Goal: Information Seeking & Learning: Check status

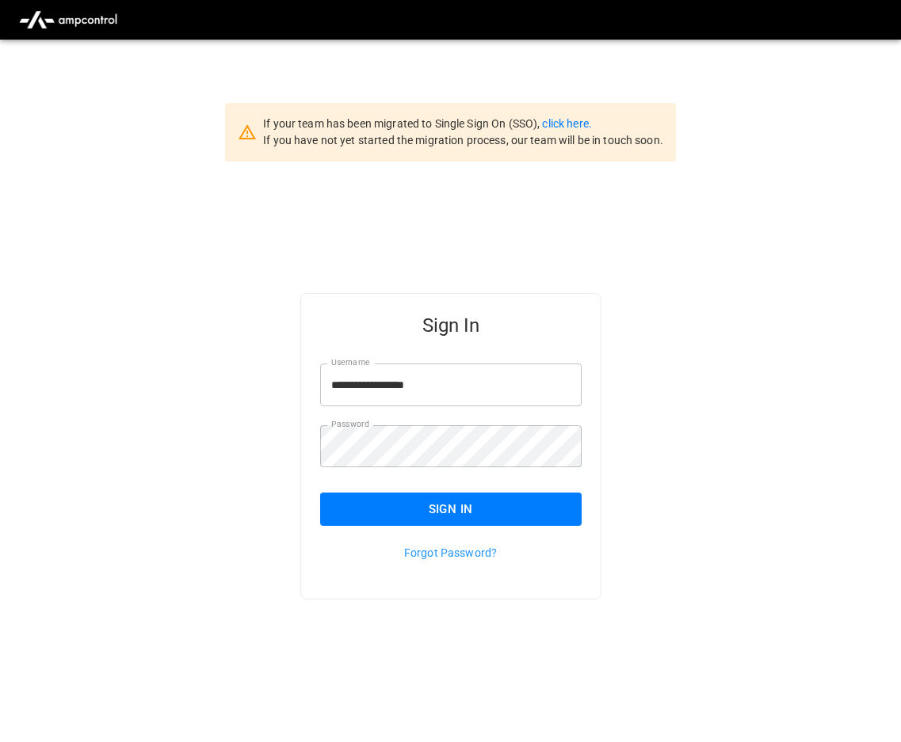
click at [394, 509] on button "Sign In" at bounding box center [450, 509] width 261 height 33
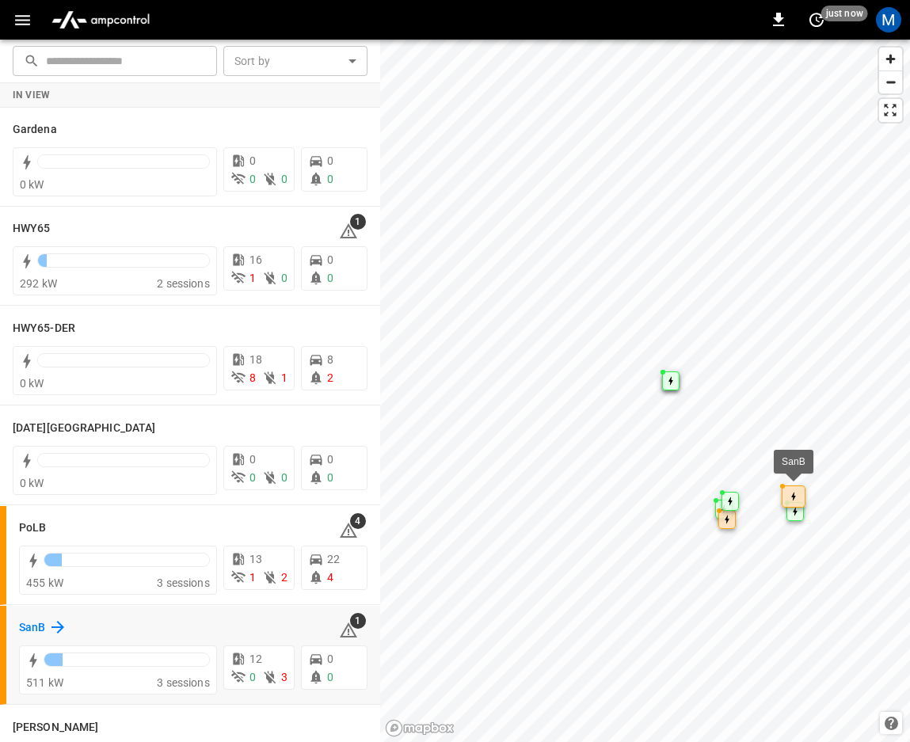
click at [33, 627] on h6 "SanB" at bounding box center [32, 627] width 26 height 17
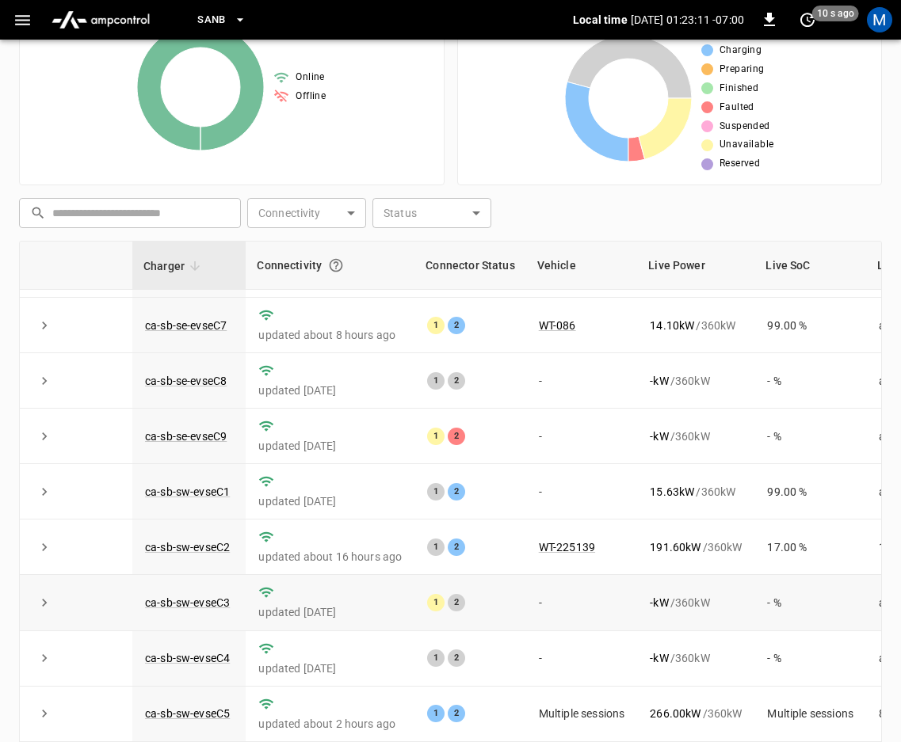
scroll to position [215, 0]
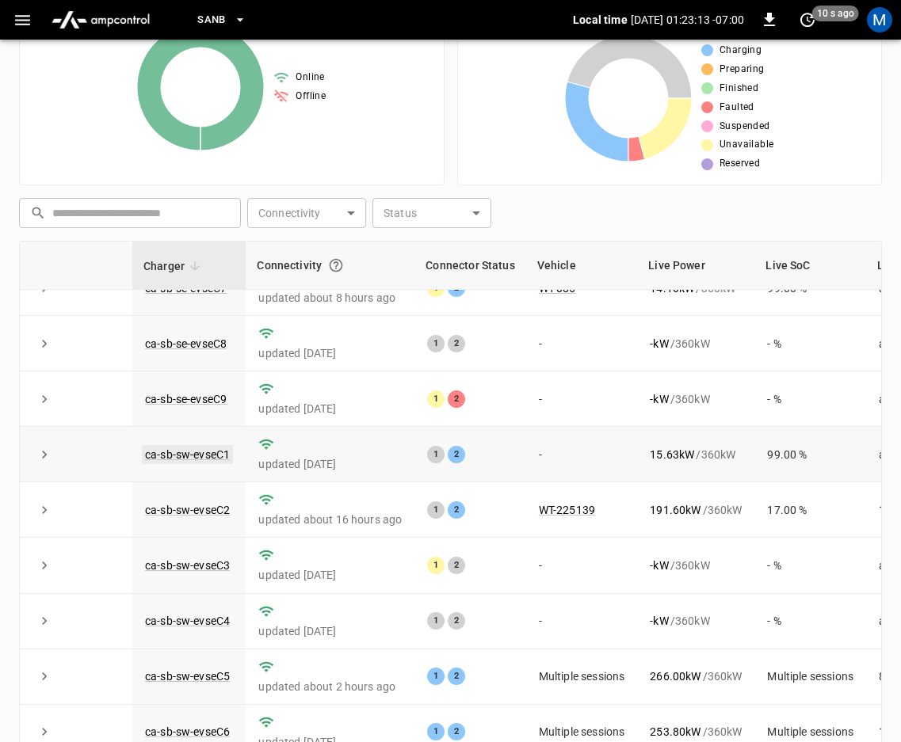
click at [219, 445] on link "ca-sb-sw-evseC1" at bounding box center [187, 454] width 91 height 19
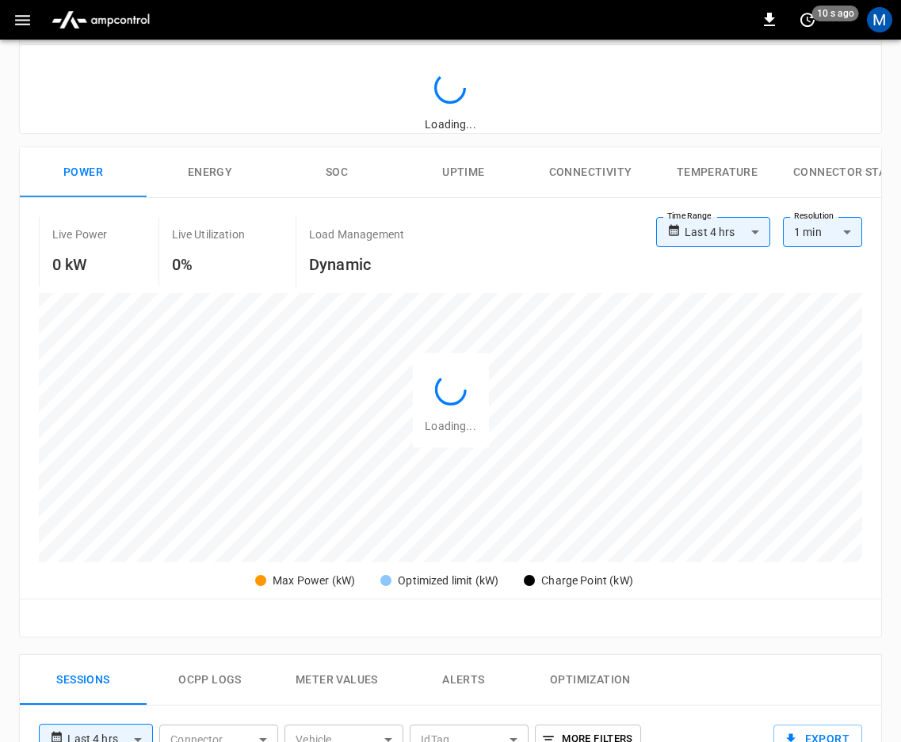
scroll to position [578, 0]
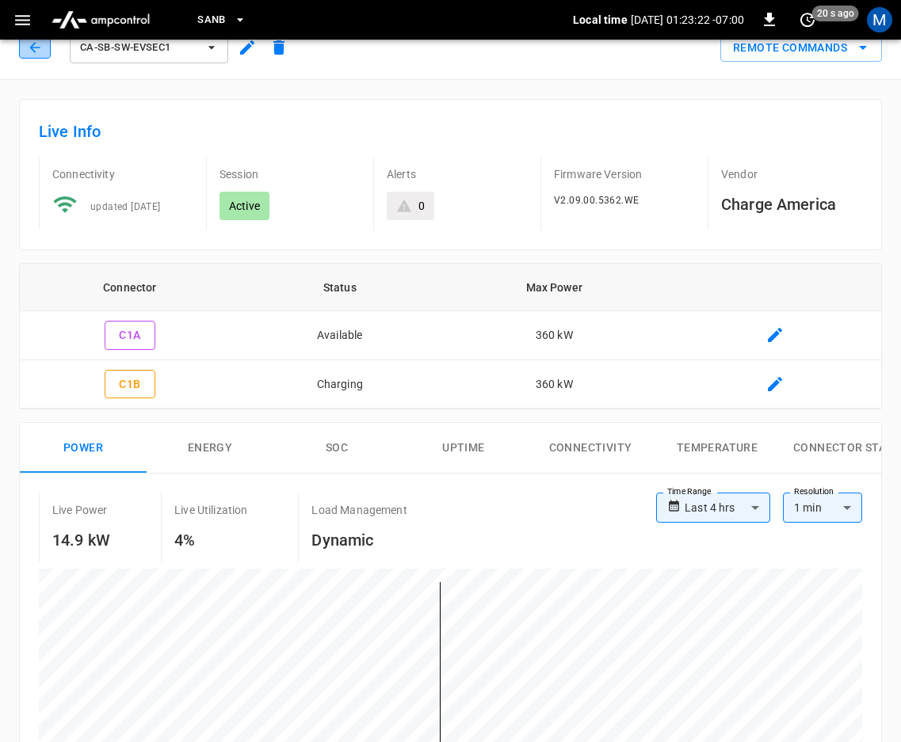
click at [35, 48] on icon "button" at bounding box center [34, 47] width 10 height 10
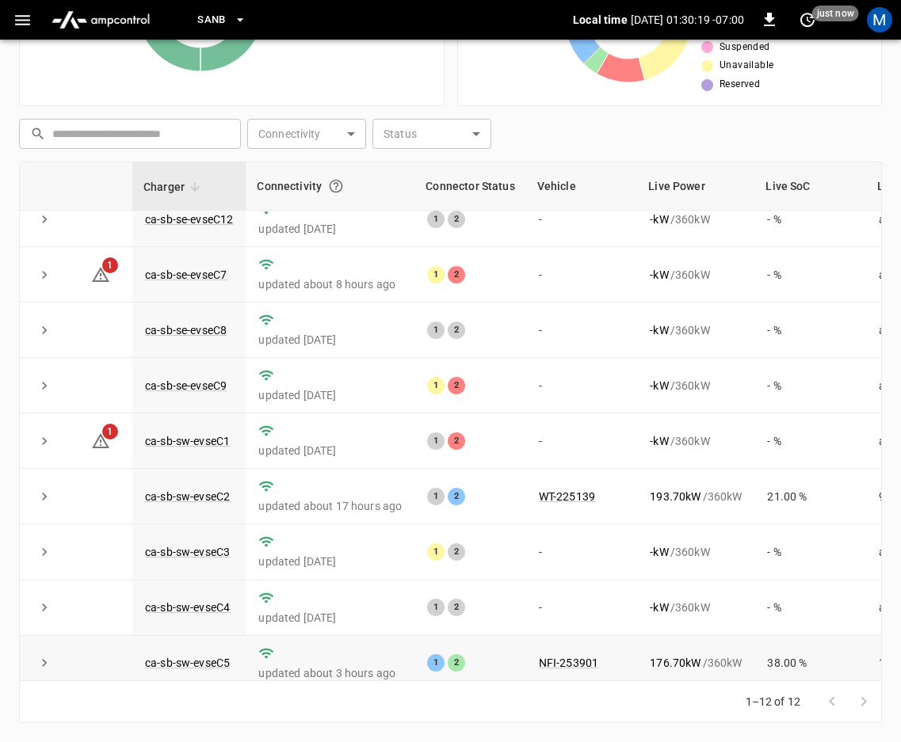
scroll to position [215, 0]
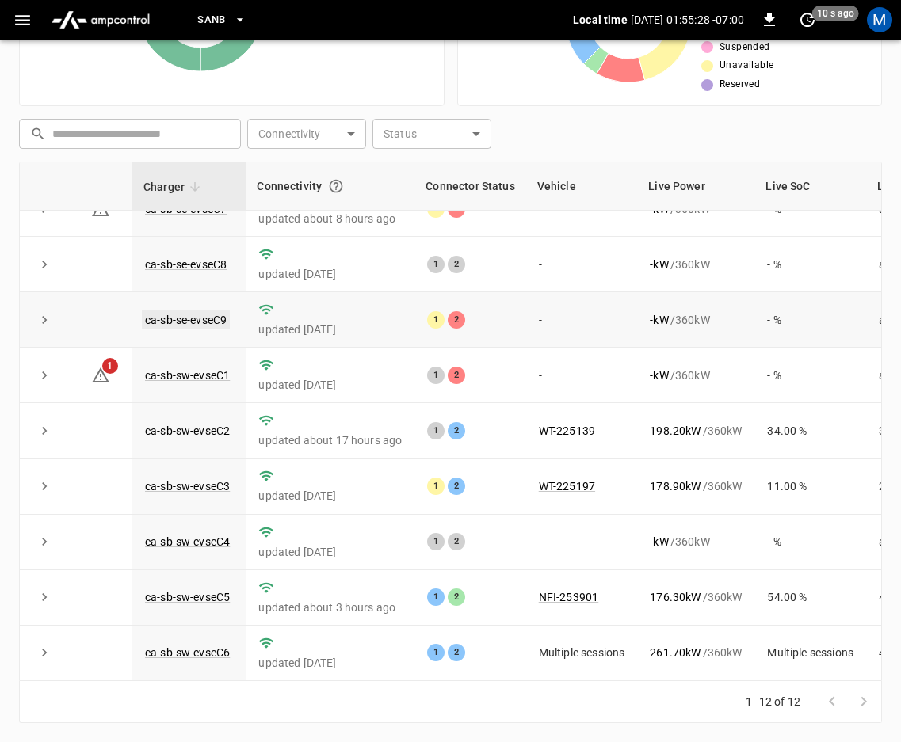
click at [212, 311] on link "ca-sb-se-evseC9" at bounding box center [186, 320] width 88 height 19
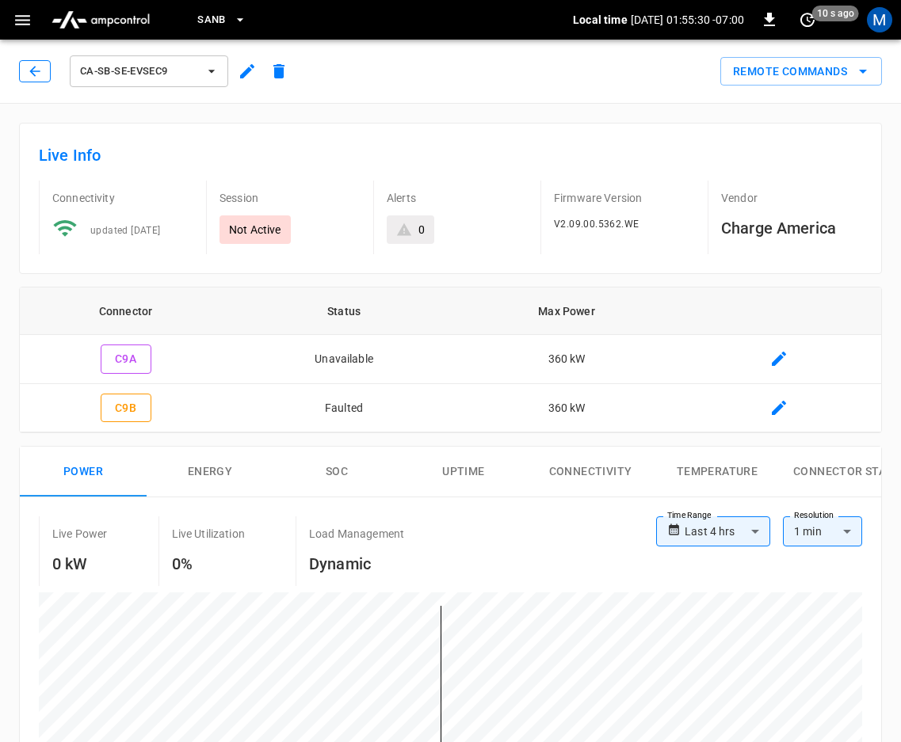
click at [32, 71] on icon "button" at bounding box center [34, 71] width 10 height 10
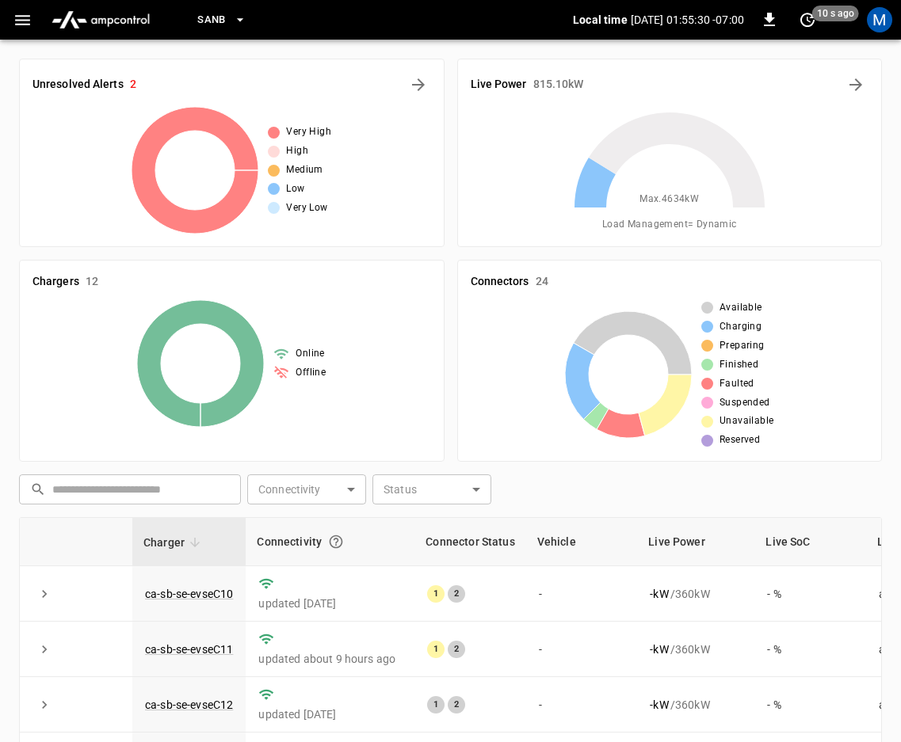
scroll to position [356, 0]
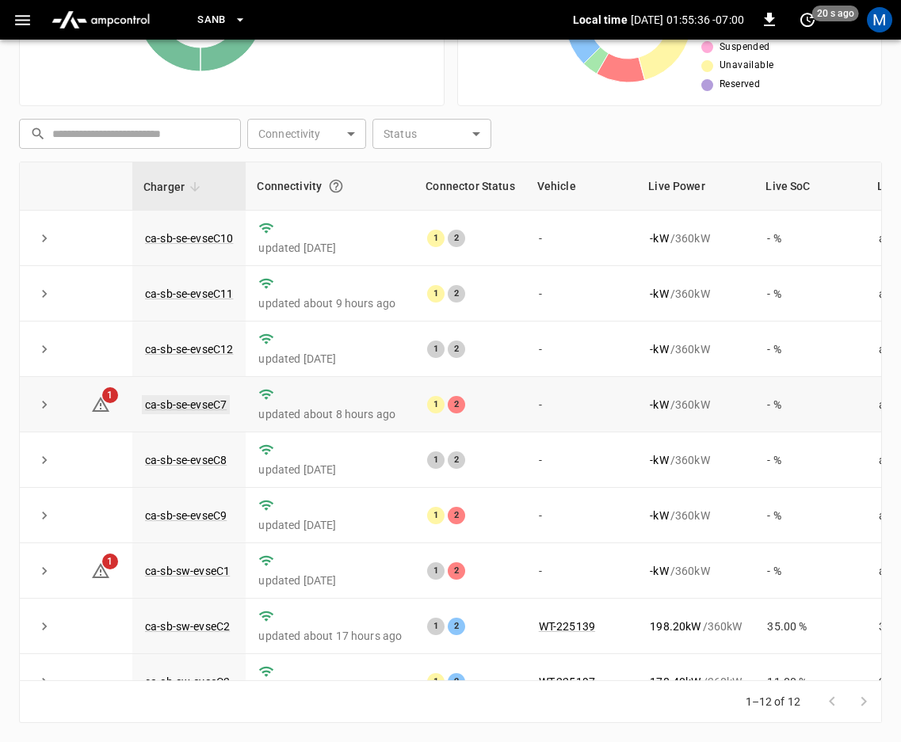
click at [170, 401] on link "ca-sb-se-evseC7" at bounding box center [186, 404] width 88 height 19
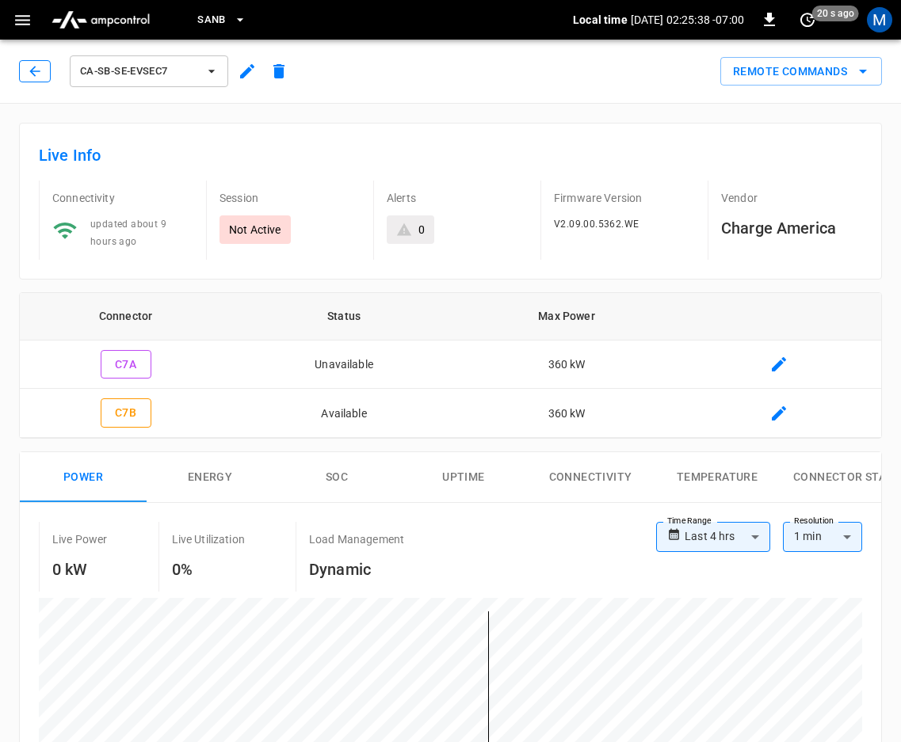
click at [36, 71] on icon "button" at bounding box center [35, 71] width 16 height 16
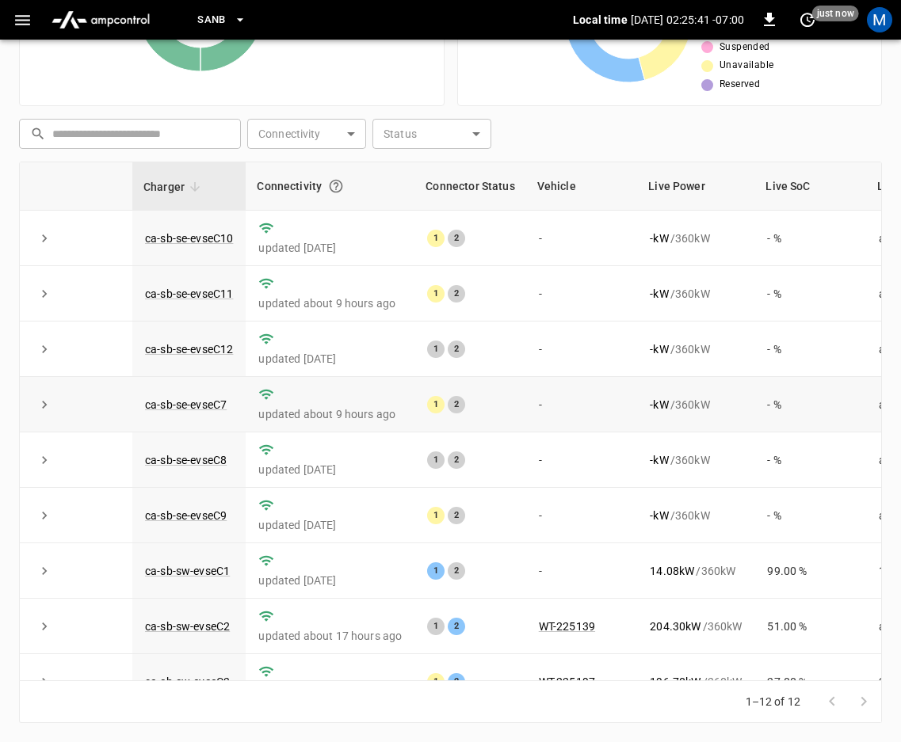
scroll to position [215, 0]
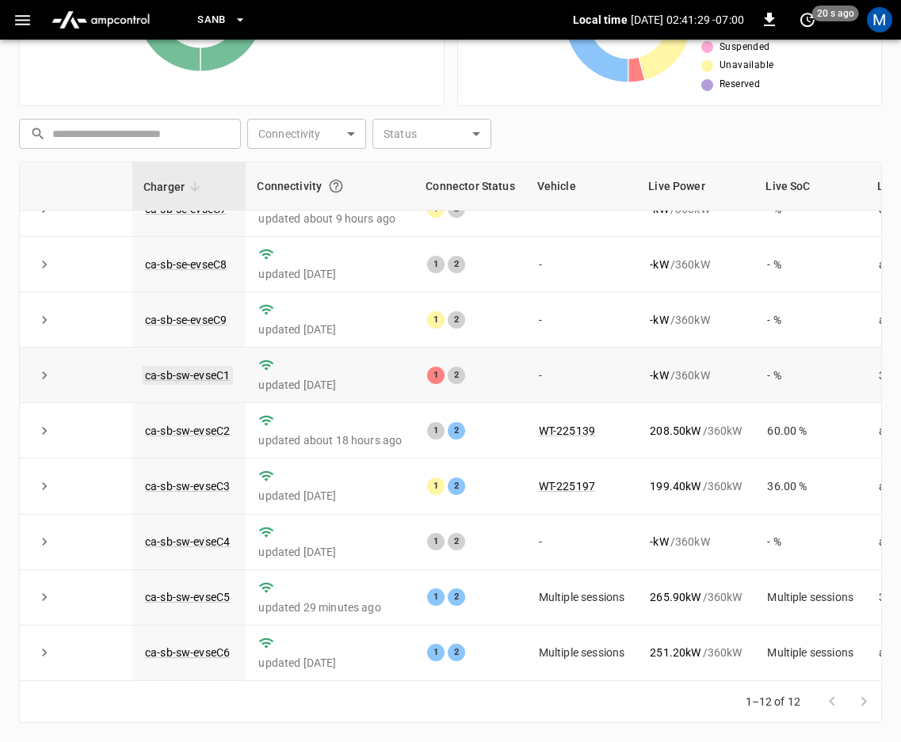
click at [173, 366] on link "ca-sb-sw-evseC1" at bounding box center [187, 375] width 91 height 19
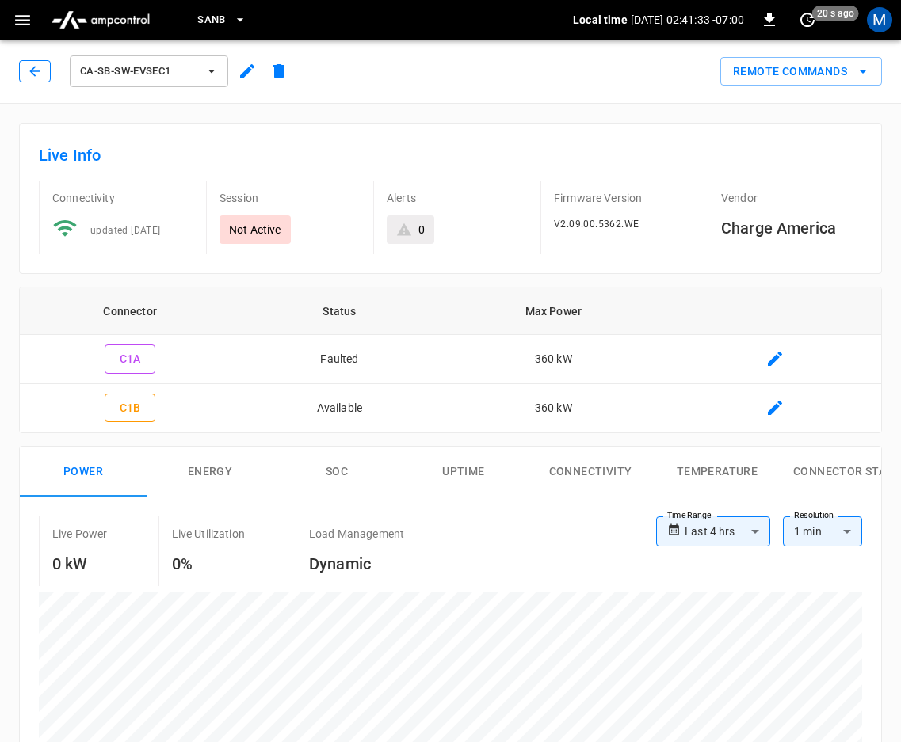
click at [29, 64] on icon "button" at bounding box center [35, 71] width 16 height 16
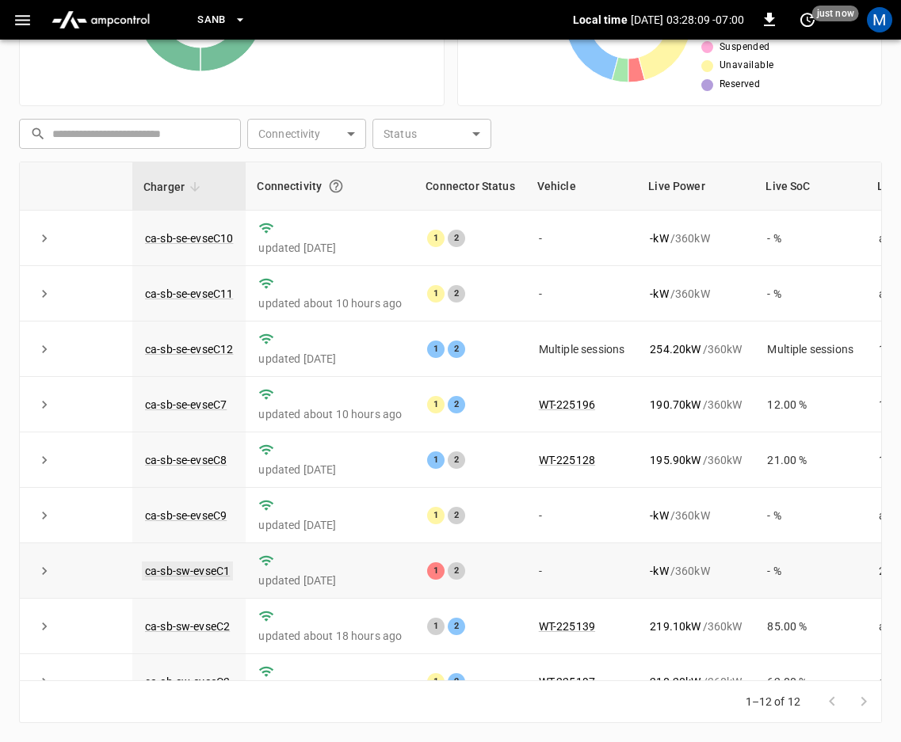
click at [213, 578] on link "ca-sb-sw-evseC1" at bounding box center [187, 571] width 91 height 19
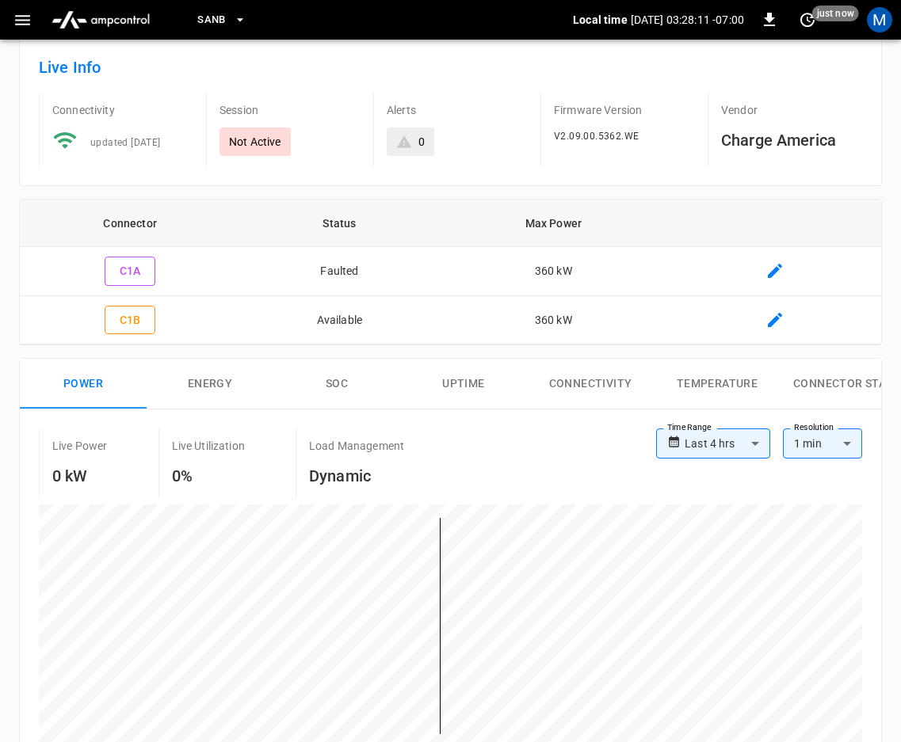
scroll to position [24, 0]
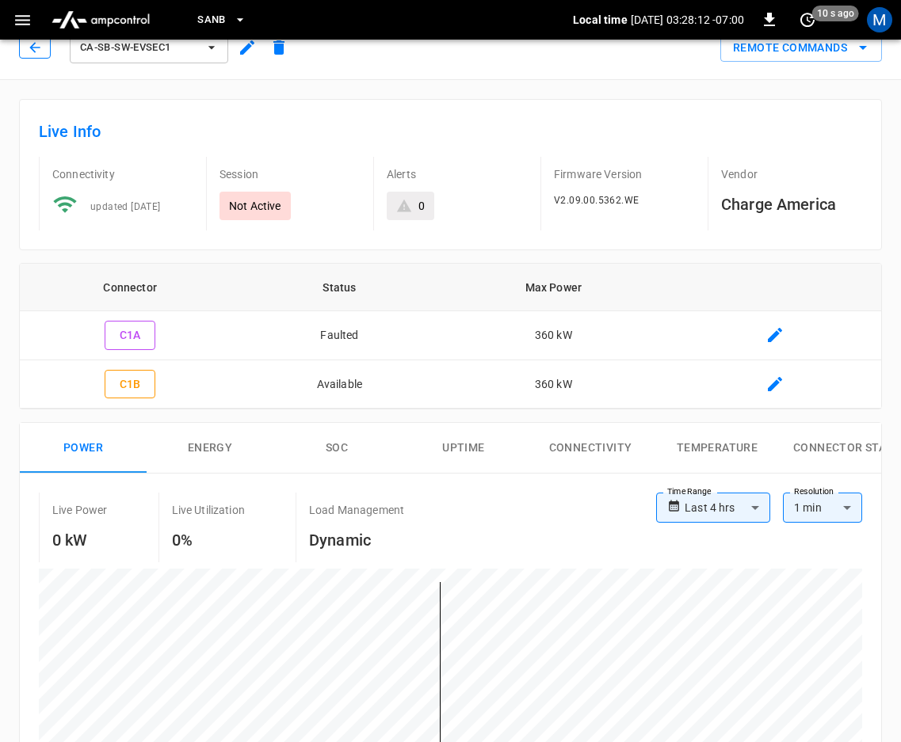
click at [27, 49] on icon "button" at bounding box center [35, 48] width 16 height 16
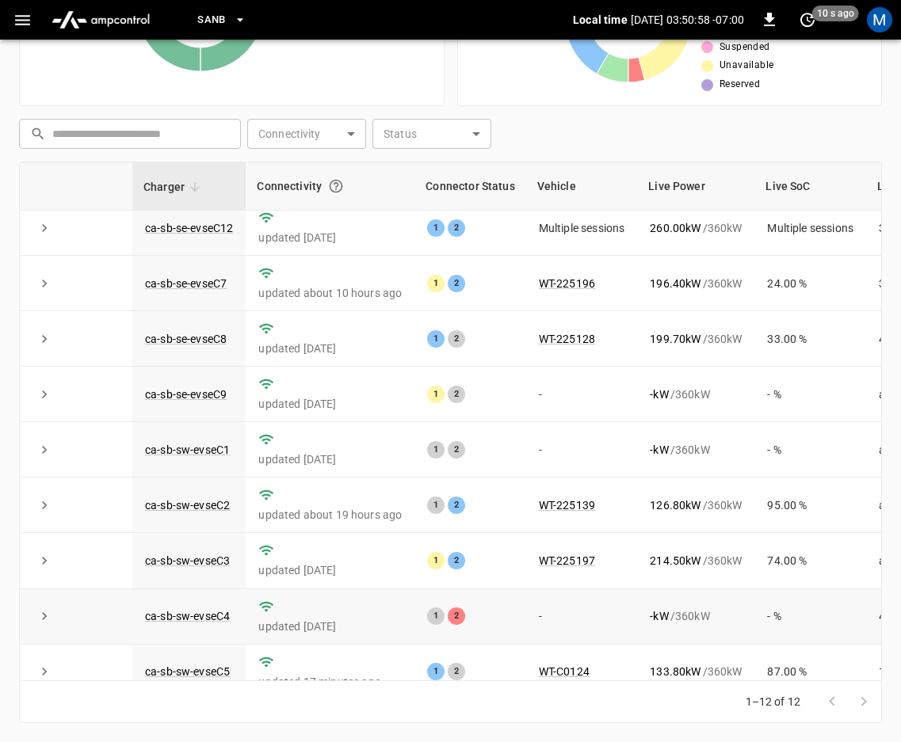
scroll to position [215, 0]
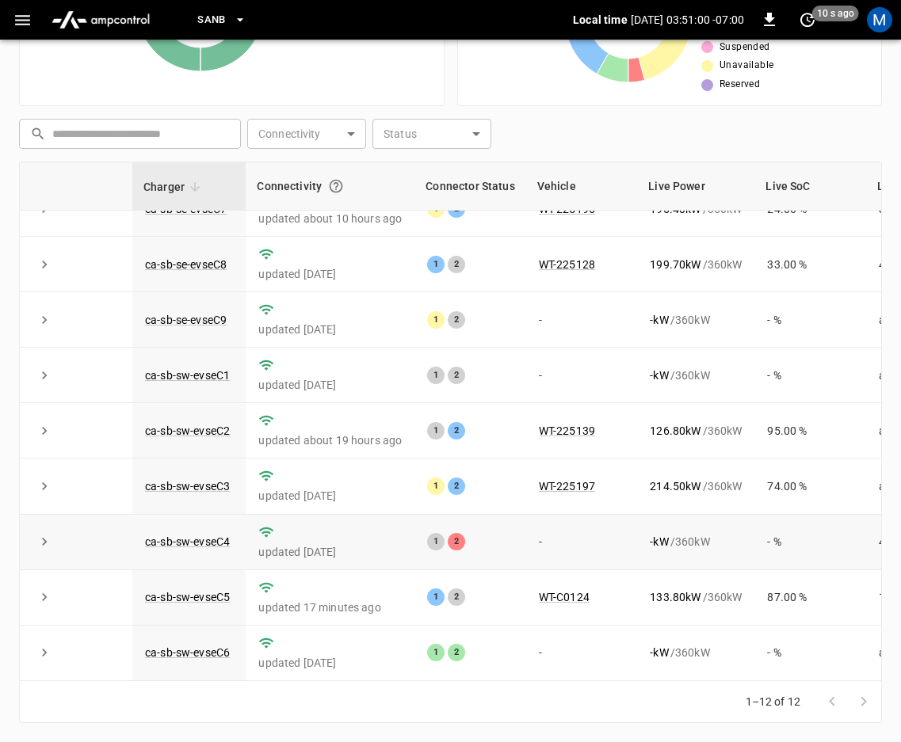
click at [182, 516] on td "ca-sb-sw-evseC4" at bounding box center [188, 542] width 113 height 55
click at [189, 532] on link "ca-sb-sw-evseC4" at bounding box center [187, 541] width 91 height 19
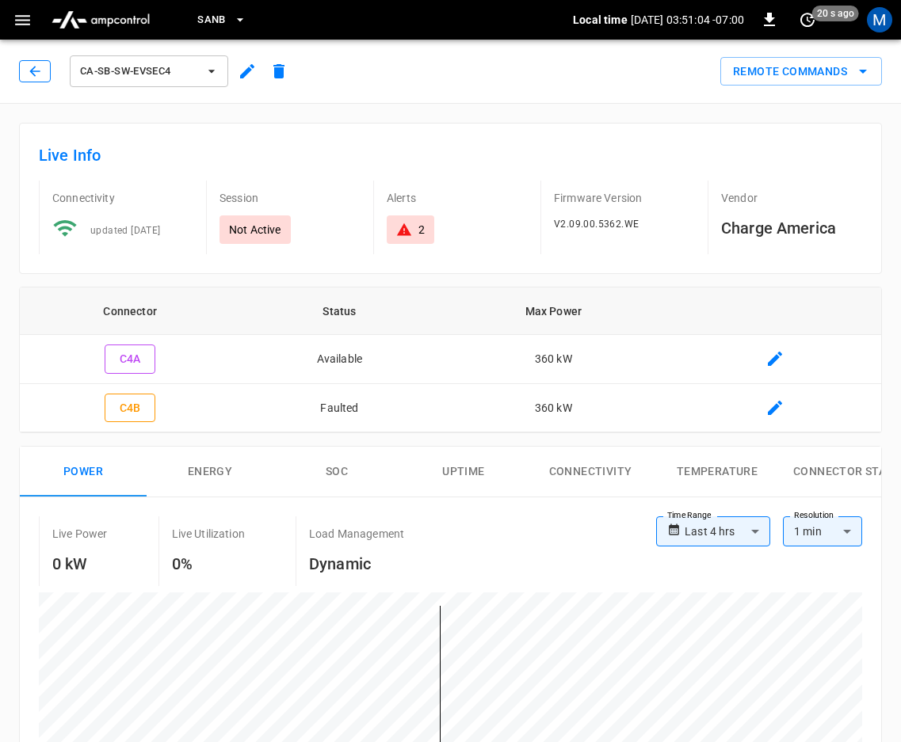
click at [43, 79] on button "button" at bounding box center [35, 71] width 32 height 22
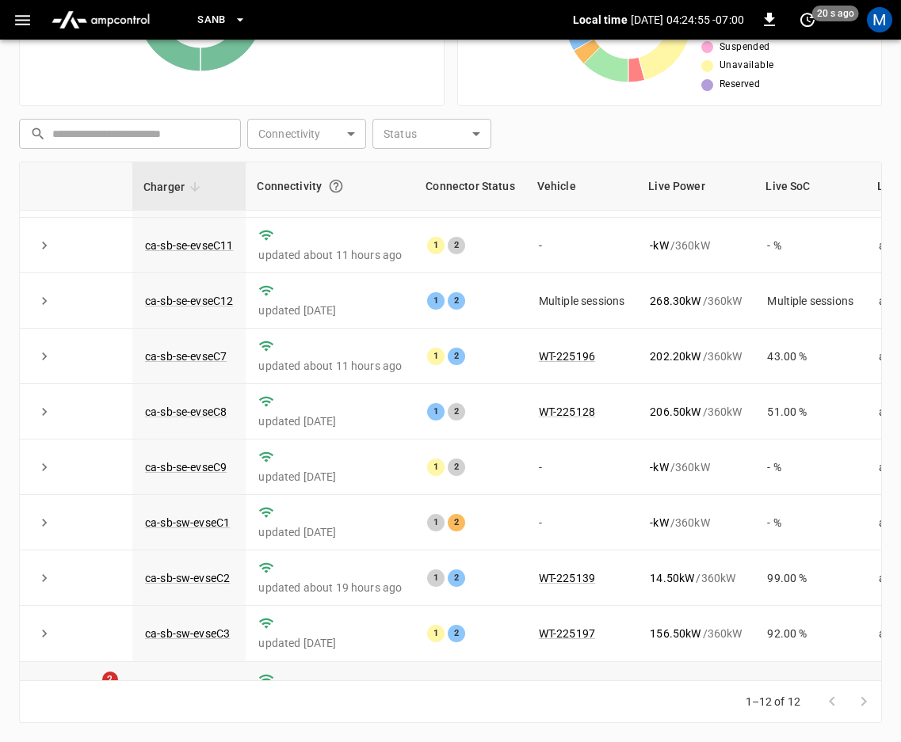
scroll to position [215, 0]
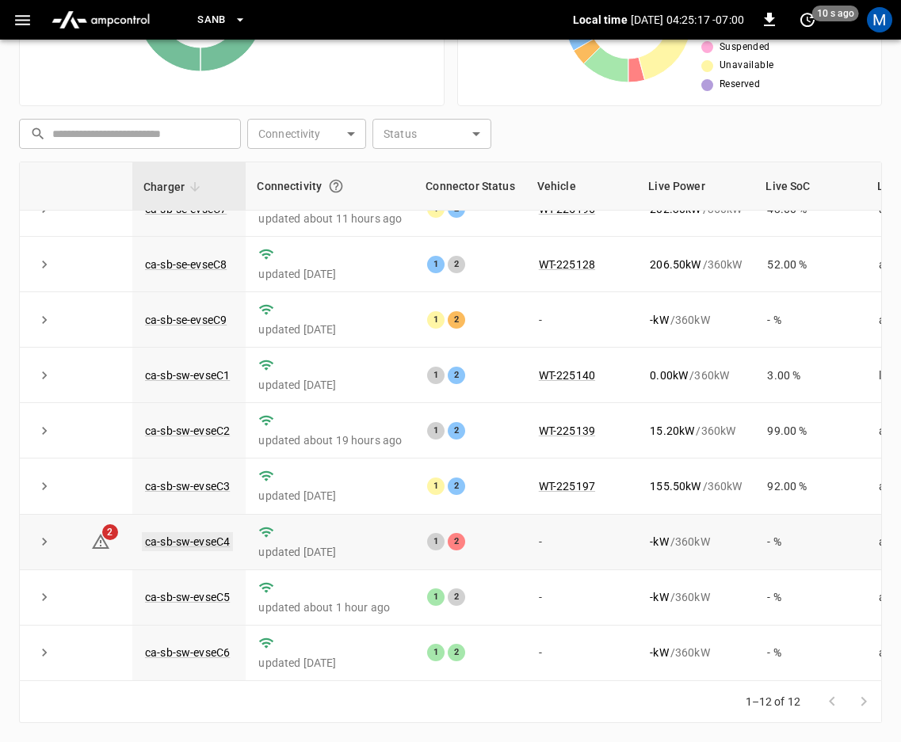
click at [177, 532] on link "ca-sb-sw-evseC4" at bounding box center [187, 541] width 91 height 19
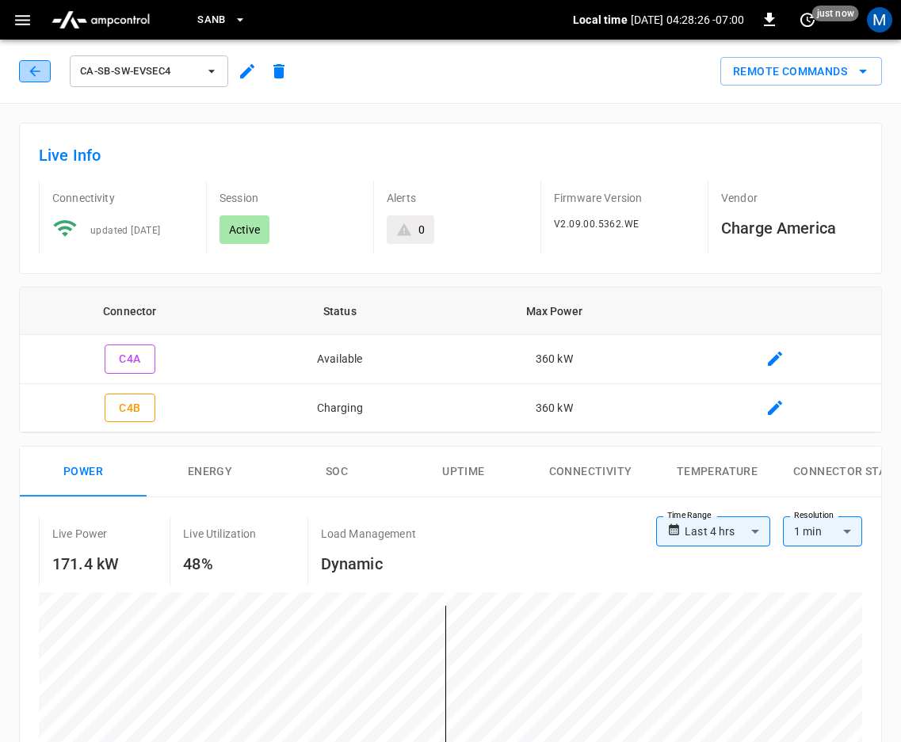
click at [35, 74] on icon "button" at bounding box center [35, 71] width 16 height 16
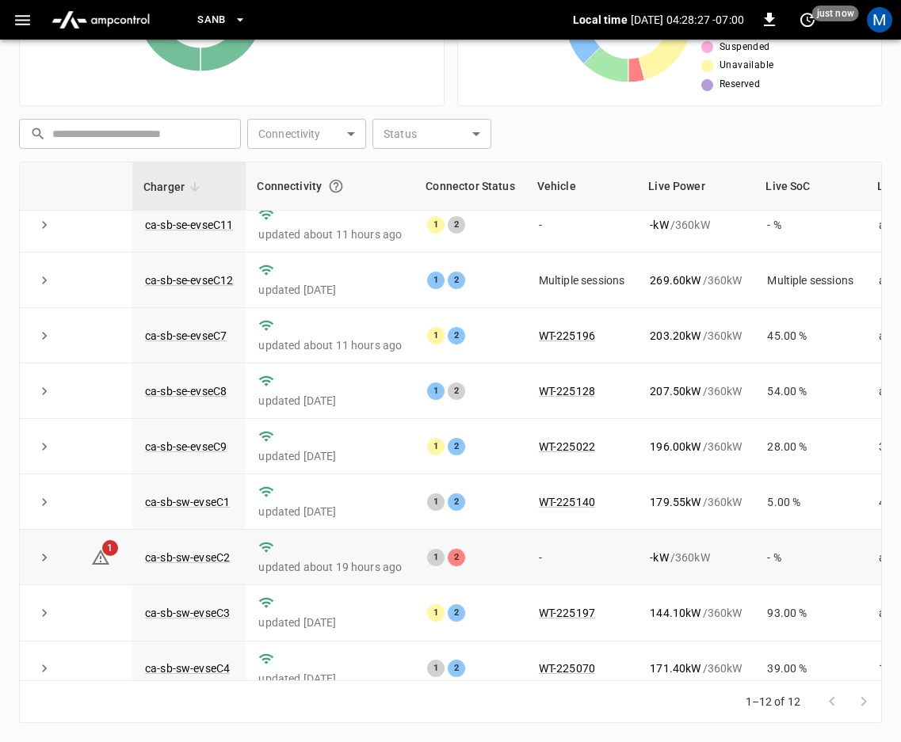
scroll to position [215, 0]
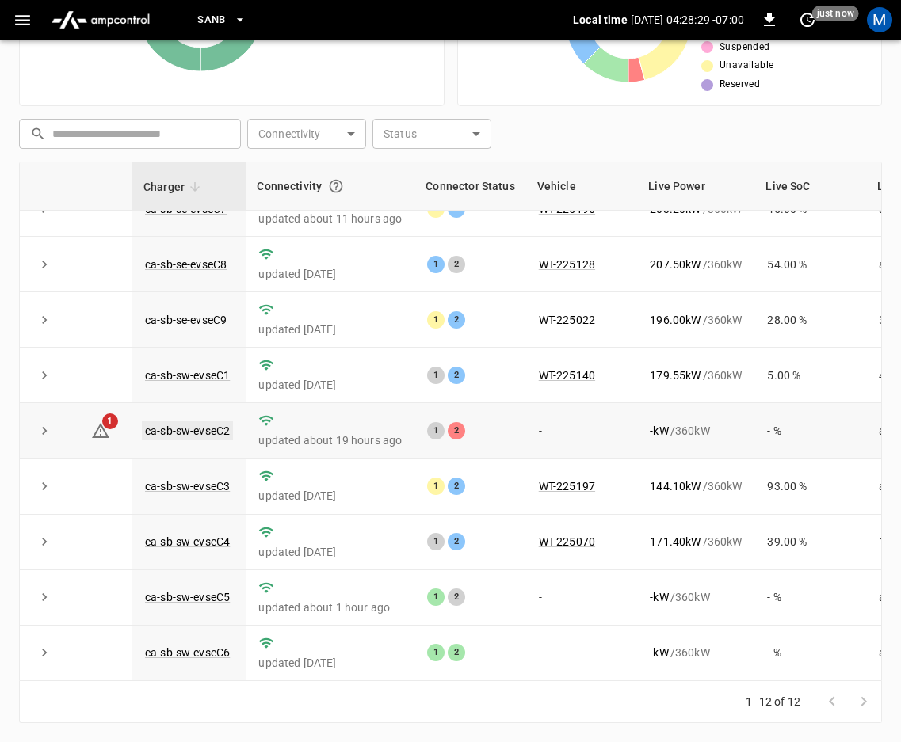
click at [194, 421] on link "ca-sb-sw-evseC2" at bounding box center [187, 430] width 91 height 19
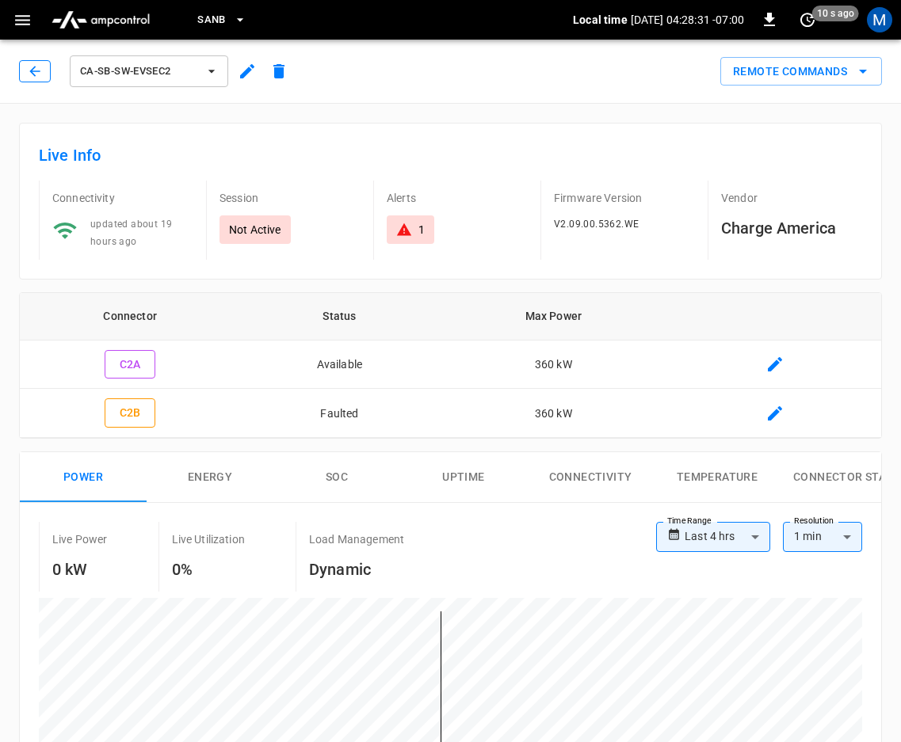
click at [37, 63] on button "button" at bounding box center [35, 71] width 32 height 22
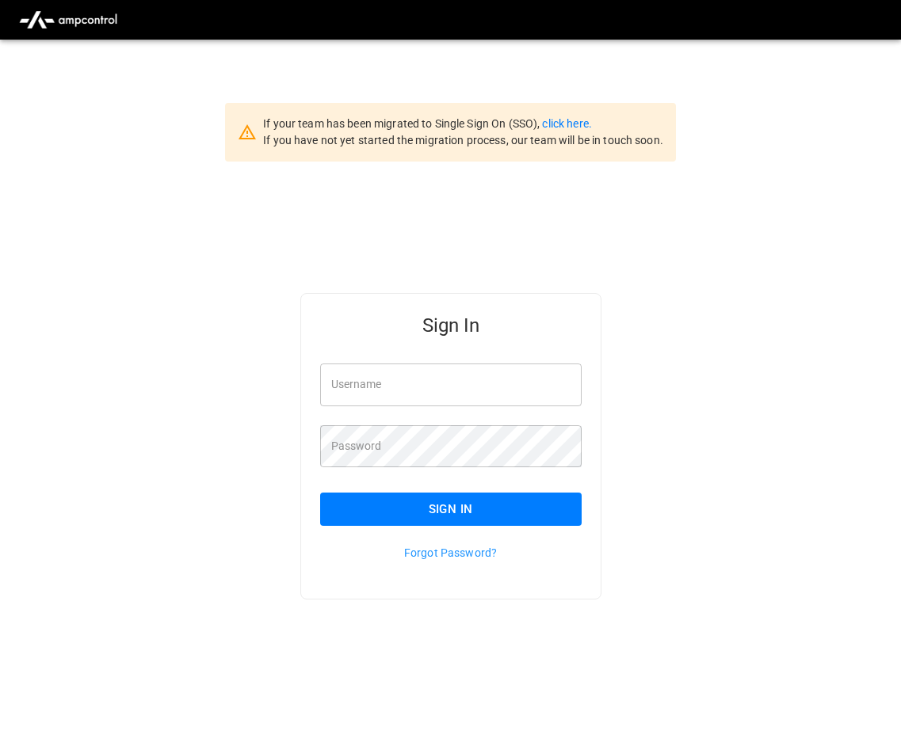
type input "**********"
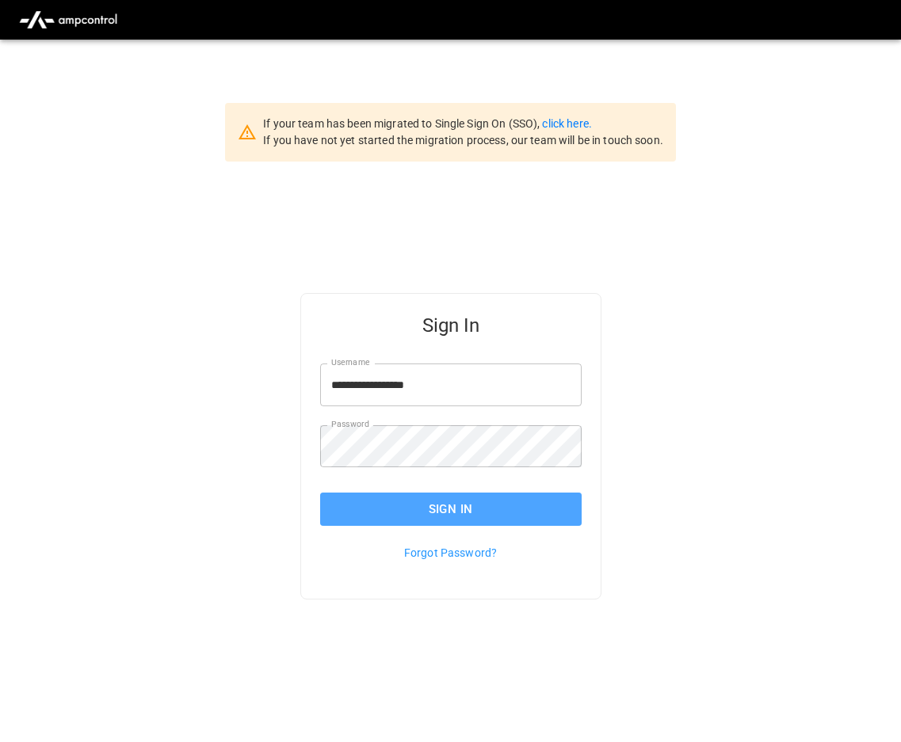
click at [356, 508] on button "Sign In" at bounding box center [450, 509] width 261 height 33
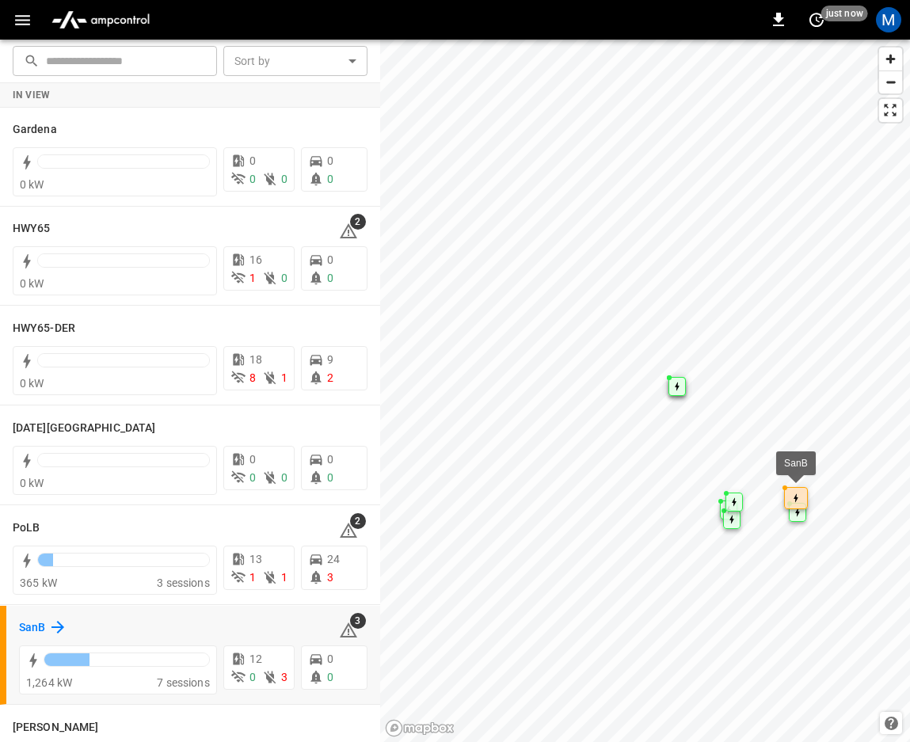
click at [51, 630] on icon at bounding box center [57, 627] width 19 height 19
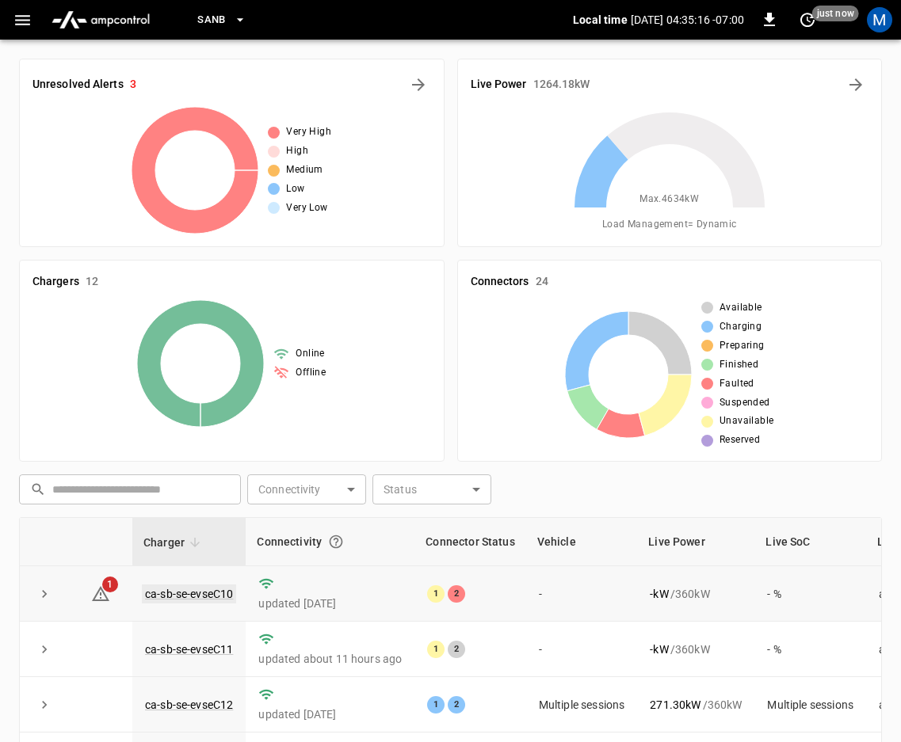
click at [153, 589] on link "ca-sb-se-evseC10" at bounding box center [189, 594] width 94 height 19
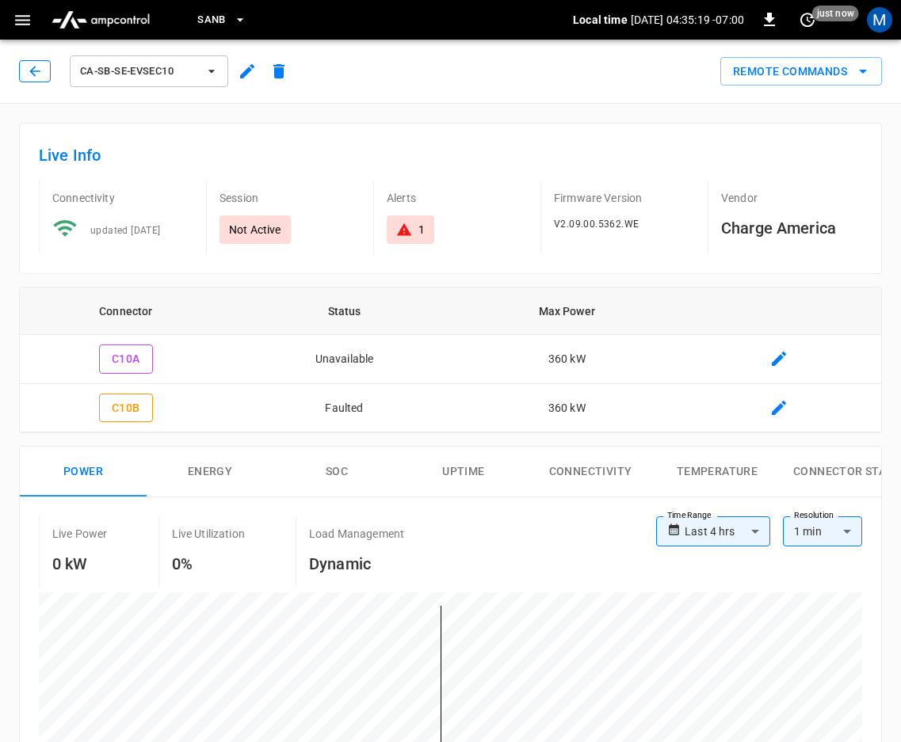
click at [23, 72] on button "button" at bounding box center [35, 71] width 32 height 22
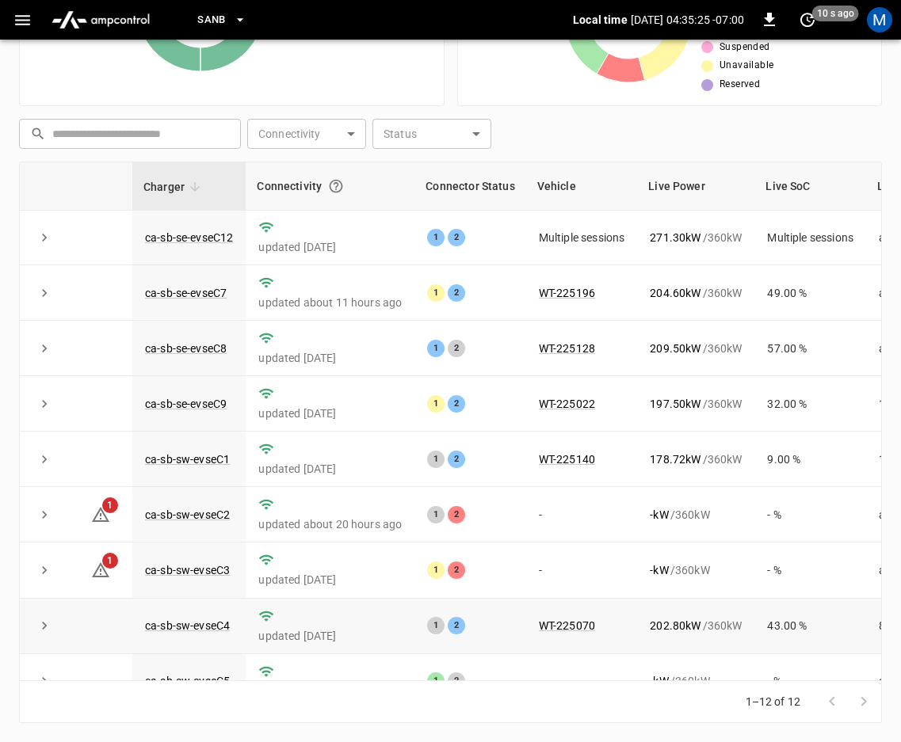
scroll to position [215, 0]
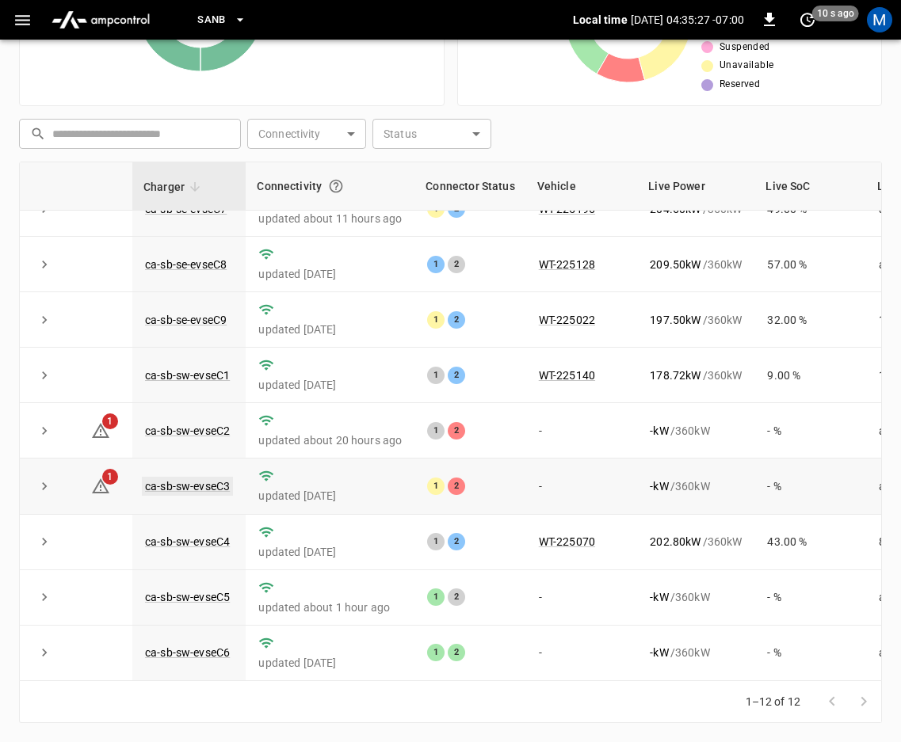
click at [206, 477] on link "ca-sb-sw-evseC3" at bounding box center [187, 486] width 91 height 19
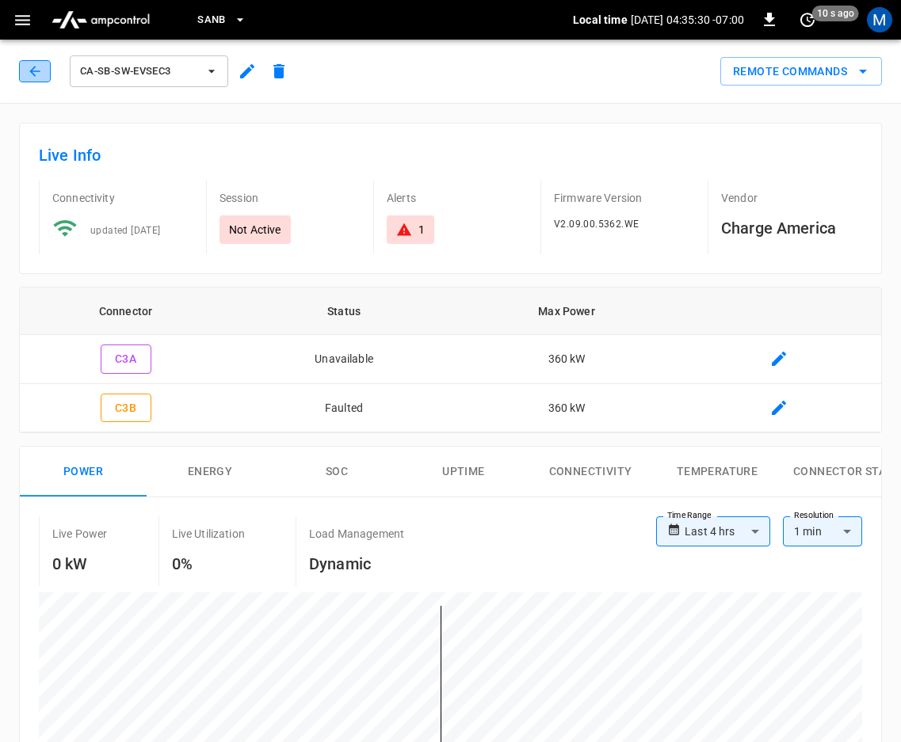
click at [36, 61] on button "button" at bounding box center [35, 71] width 32 height 22
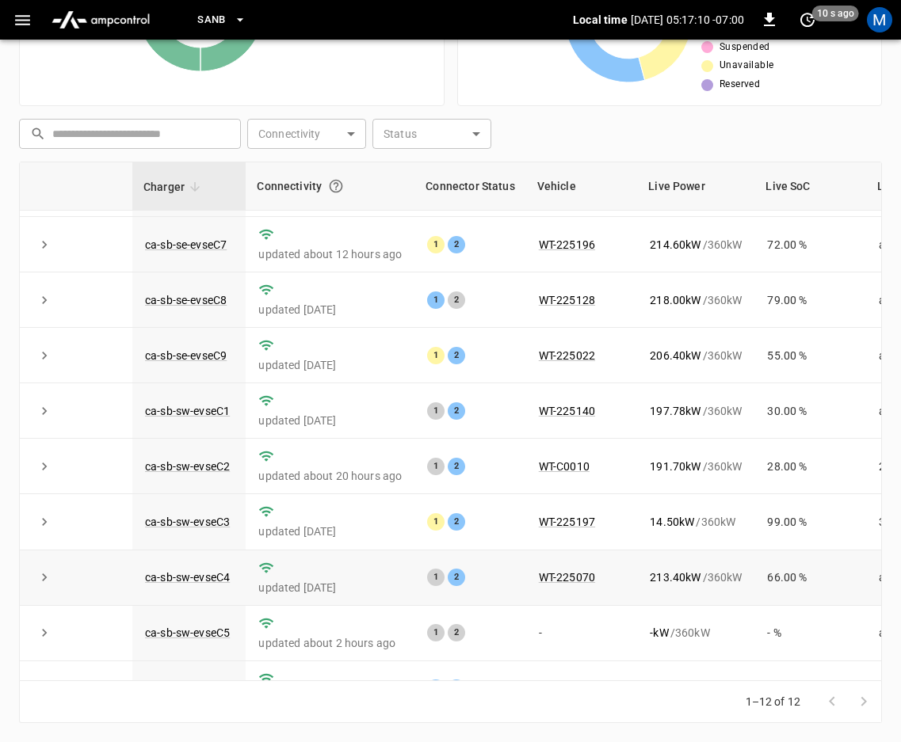
scroll to position [215, 0]
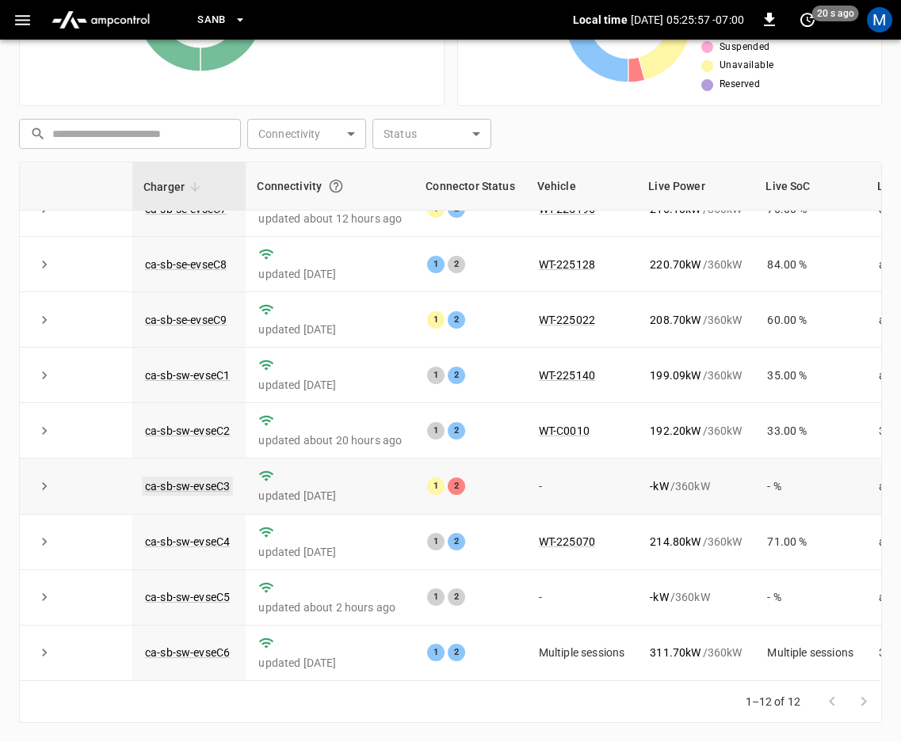
click at [154, 477] on link "ca-sb-sw-evseC3" at bounding box center [187, 486] width 91 height 19
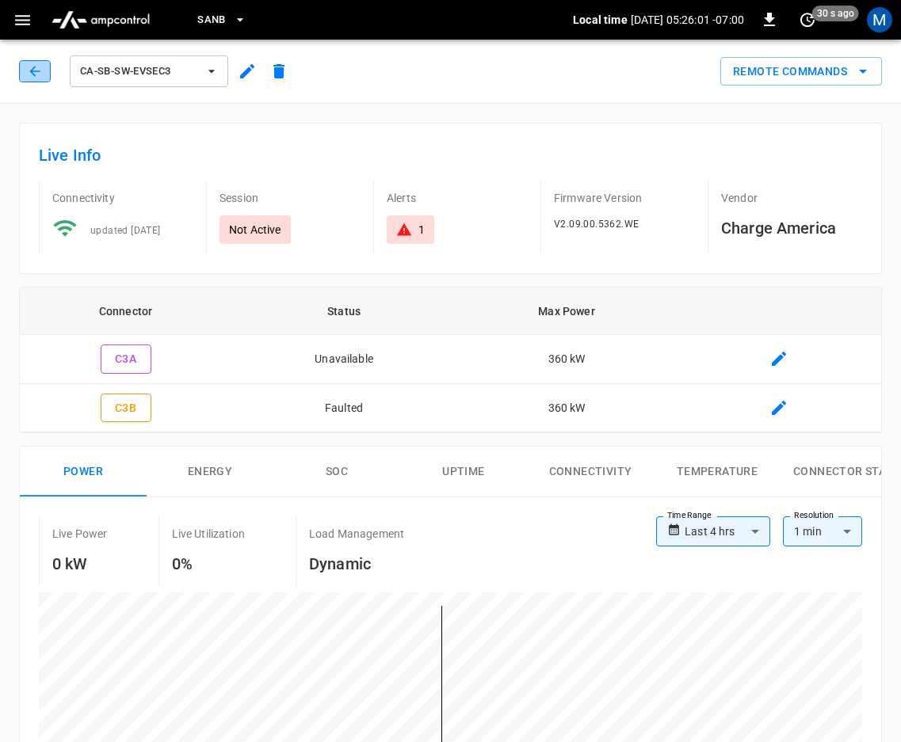
click at [29, 66] on icon "button" at bounding box center [35, 71] width 16 height 16
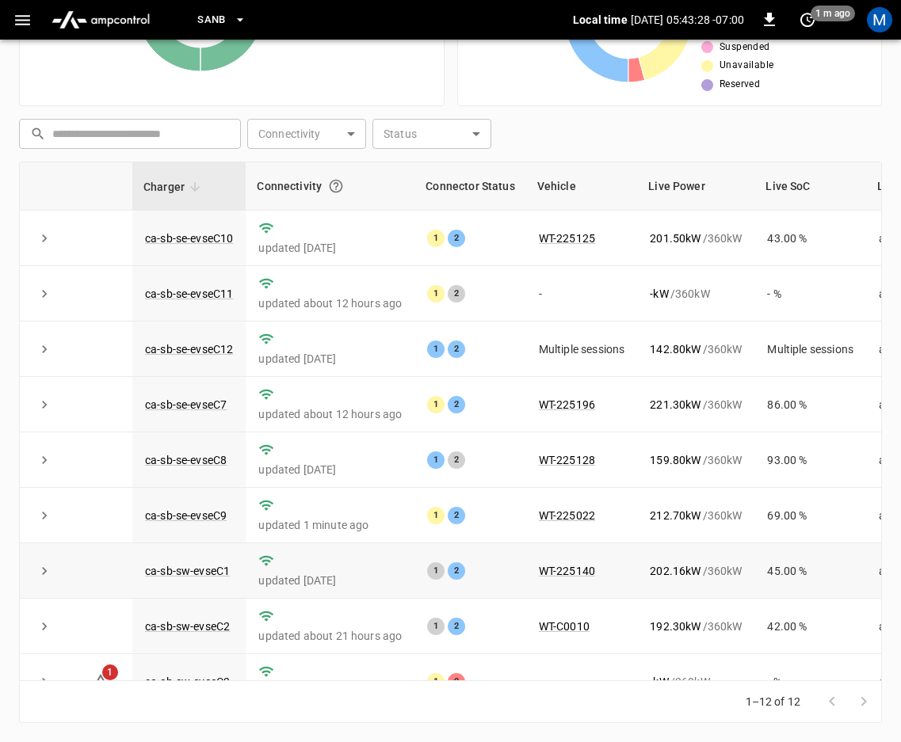
scroll to position [215, 0]
